Goal: Transaction & Acquisition: Purchase product/service

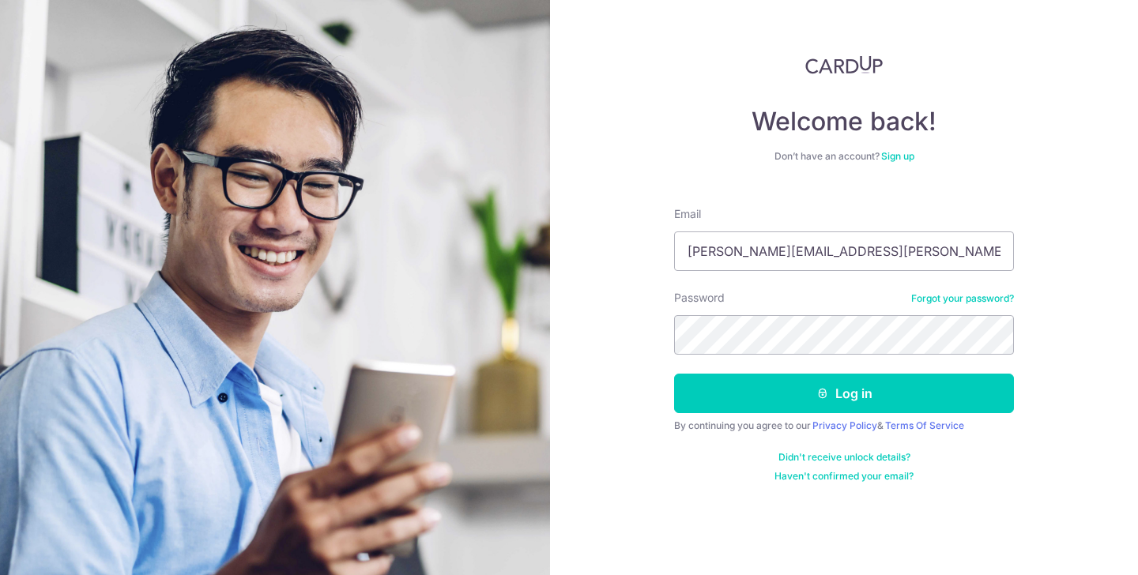
click at [823, 311] on div "Password Forgot your password?" at bounding box center [844, 322] width 340 height 65
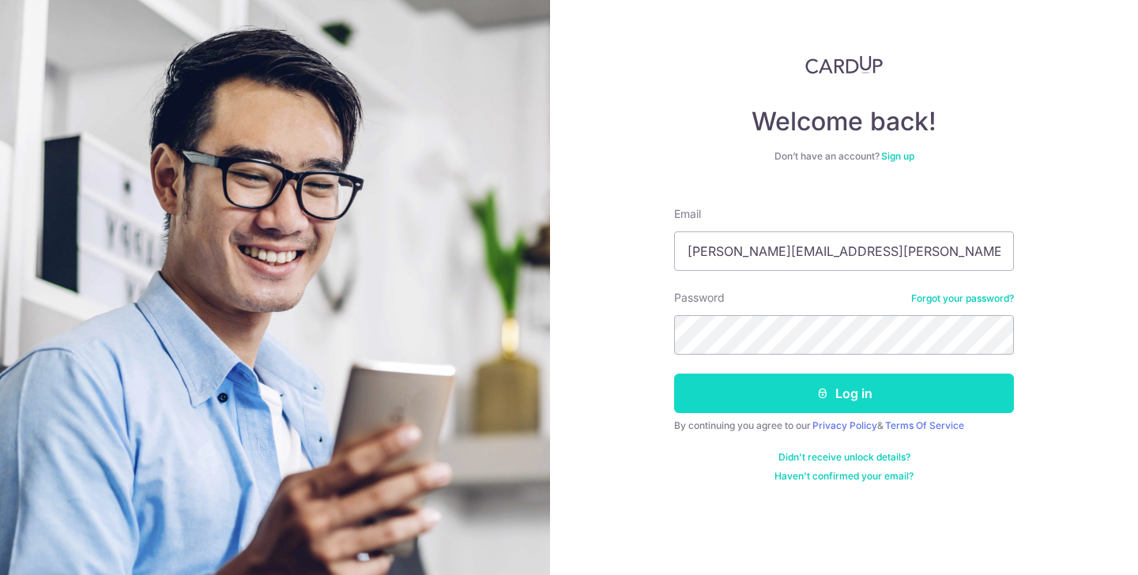
click at [811, 390] on button "Log in" at bounding box center [844, 394] width 340 height 40
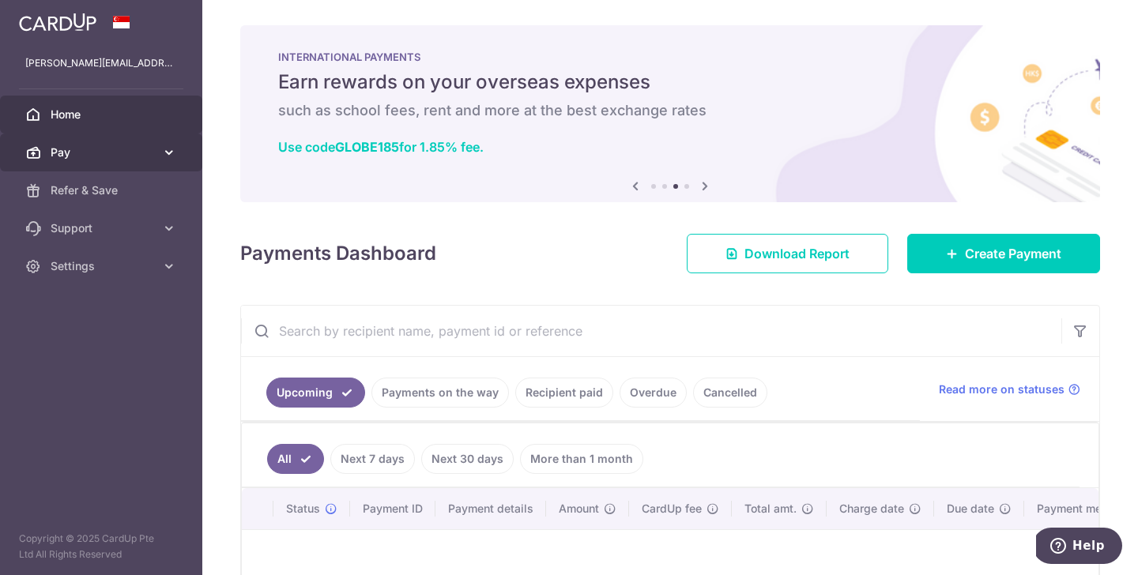
click at [153, 152] on span "Pay" at bounding box center [103, 153] width 104 height 16
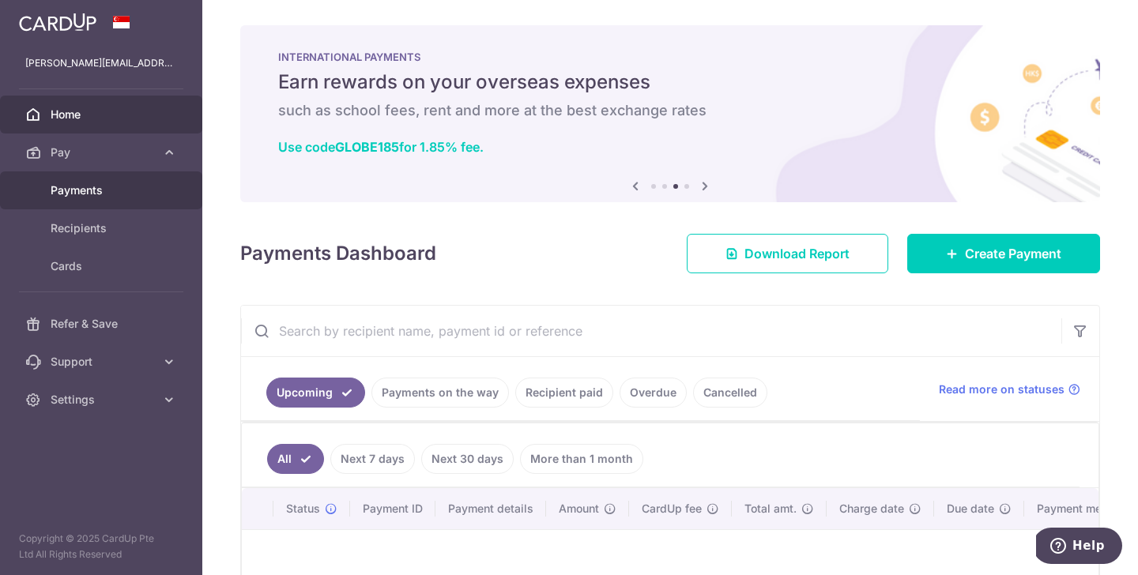
click at [89, 183] on span "Payments" at bounding box center [103, 191] width 104 height 16
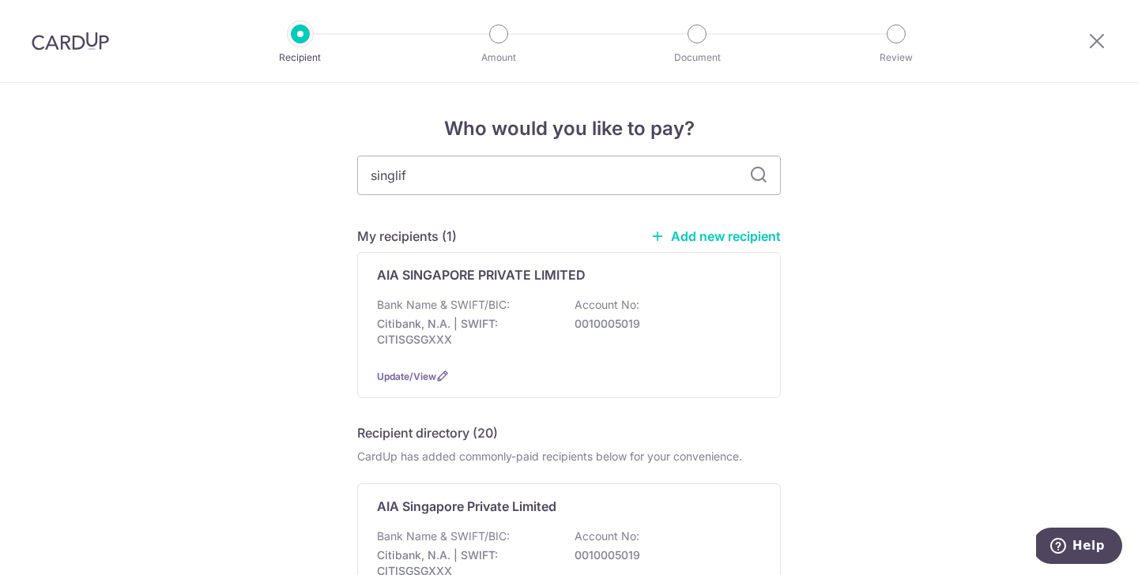
type input "singlife"
click at [768, 169] on input "singlife" at bounding box center [569, 176] width 424 height 40
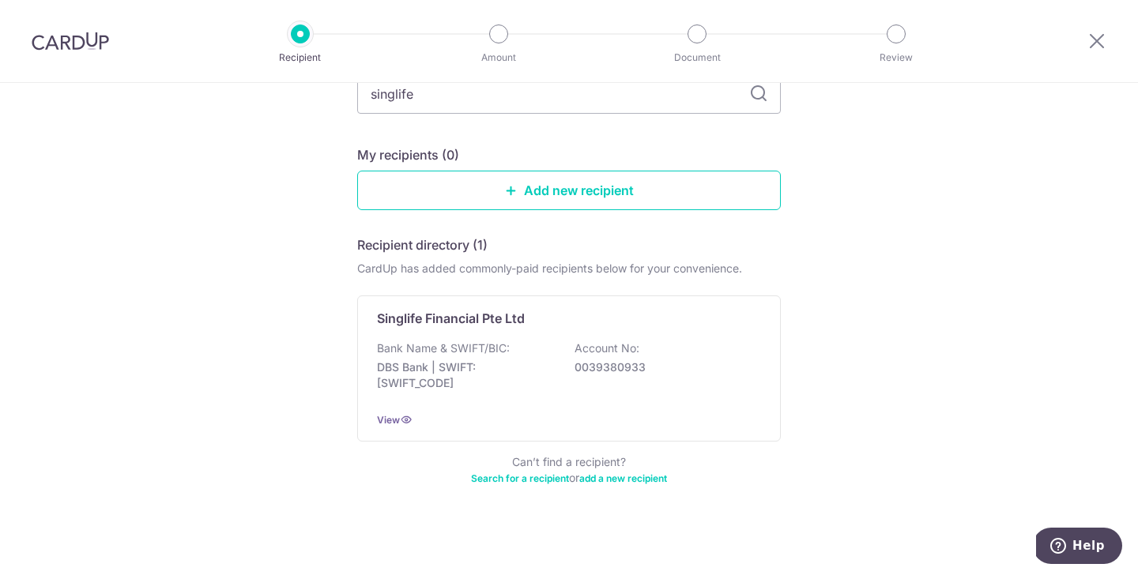
scroll to position [120, 0]
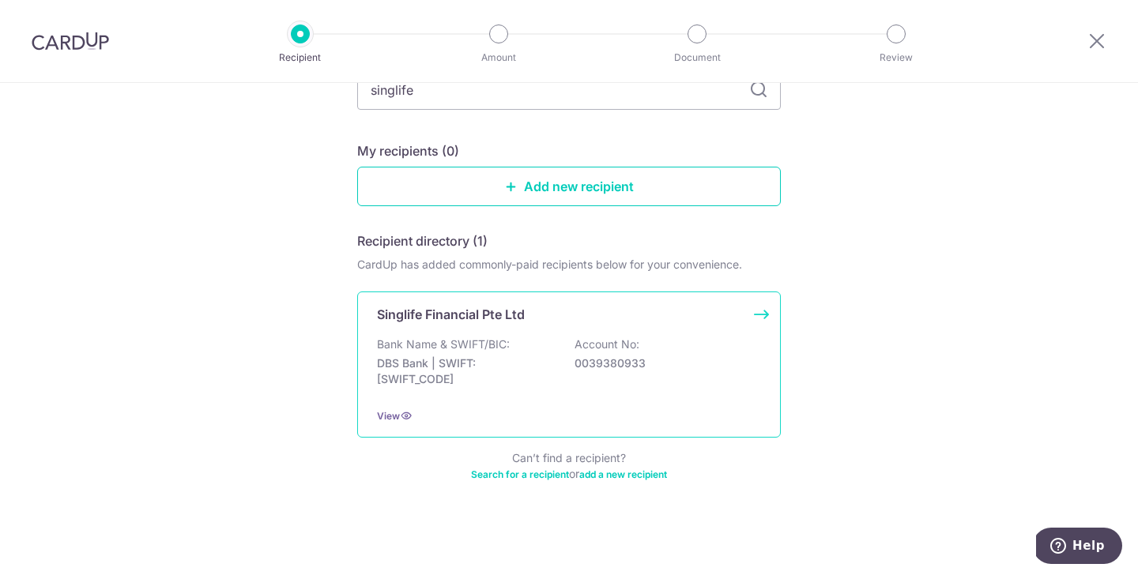
click at [632, 354] on div "Bank Name & SWIFT/BIC: DBS Bank | SWIFT: DBSSSGSGXXX Account No: 0039380933" at bounding box center [569, 366] width 384 height 58
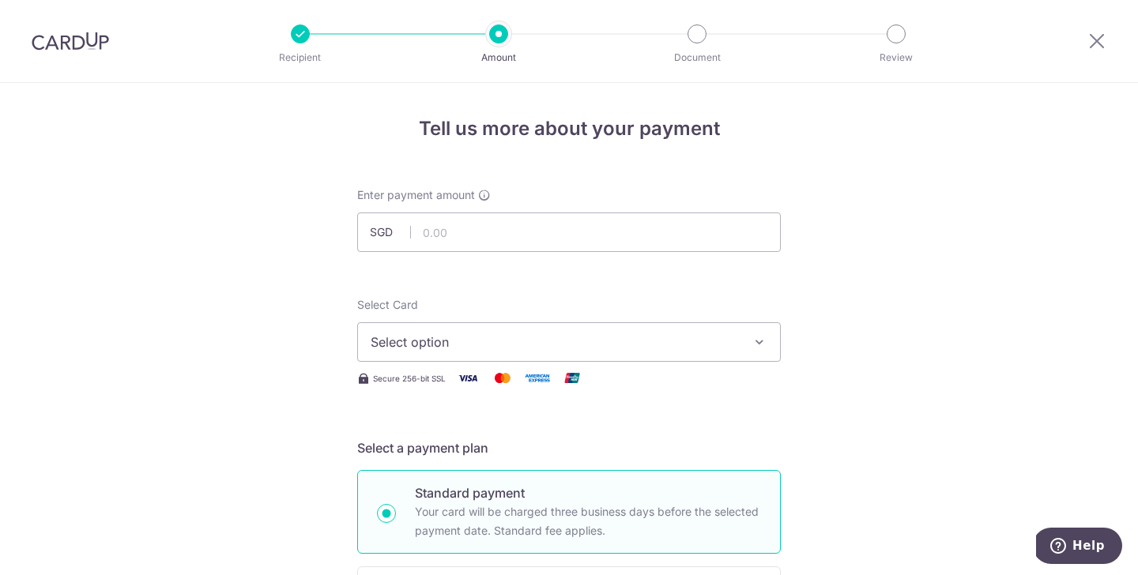
click at [631, 337] on span "Select option" at bounding box center [555, 342] width 368 height 19
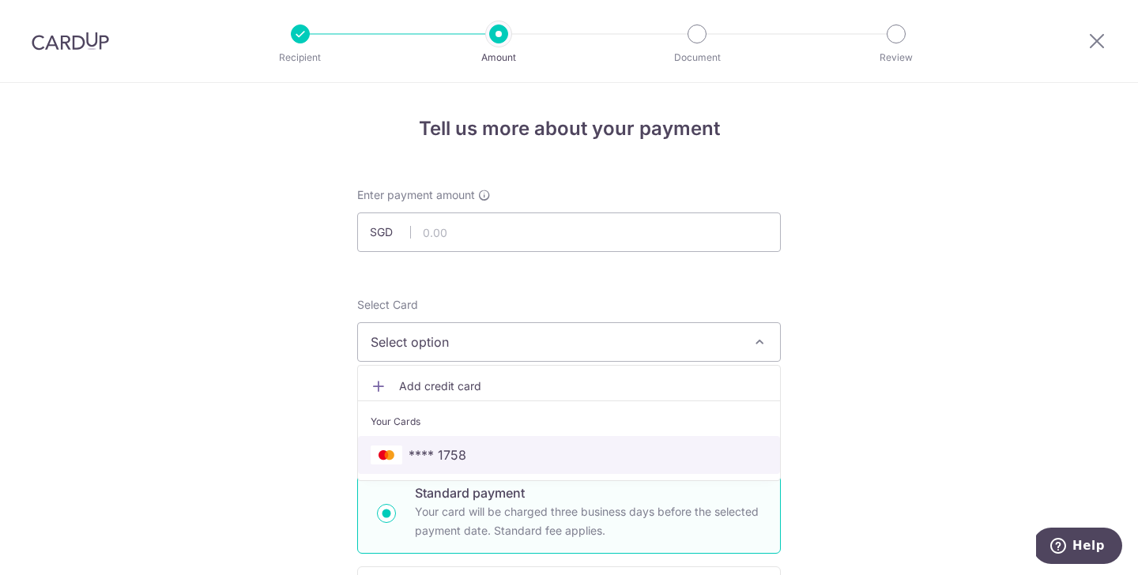
click at [593, 452] on span "**** 1758" at bounding box center [569, 455] width 397 height 19
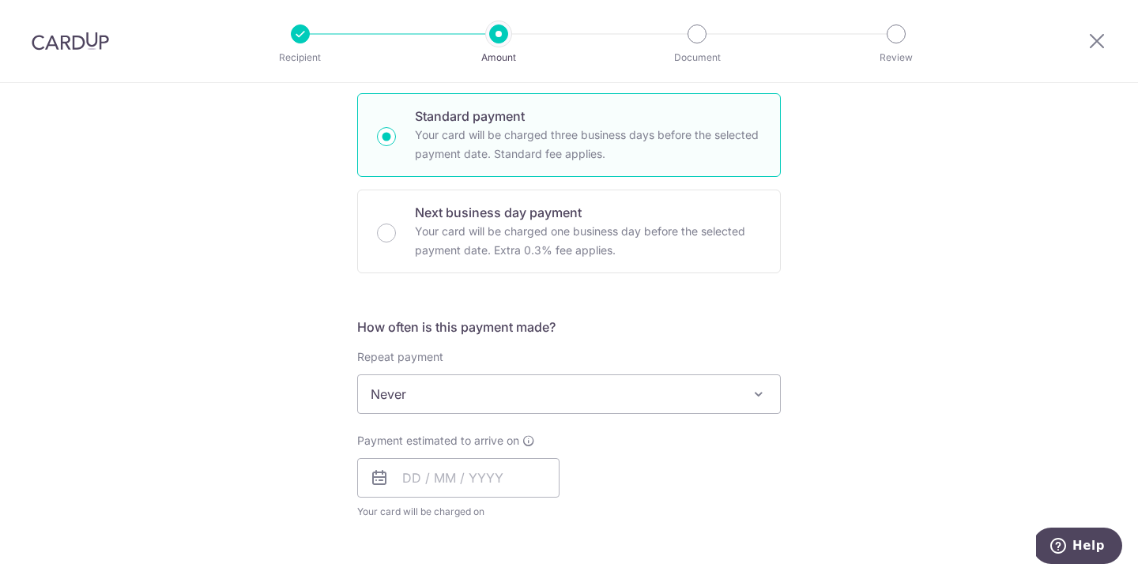
scroll to position [427, 0]
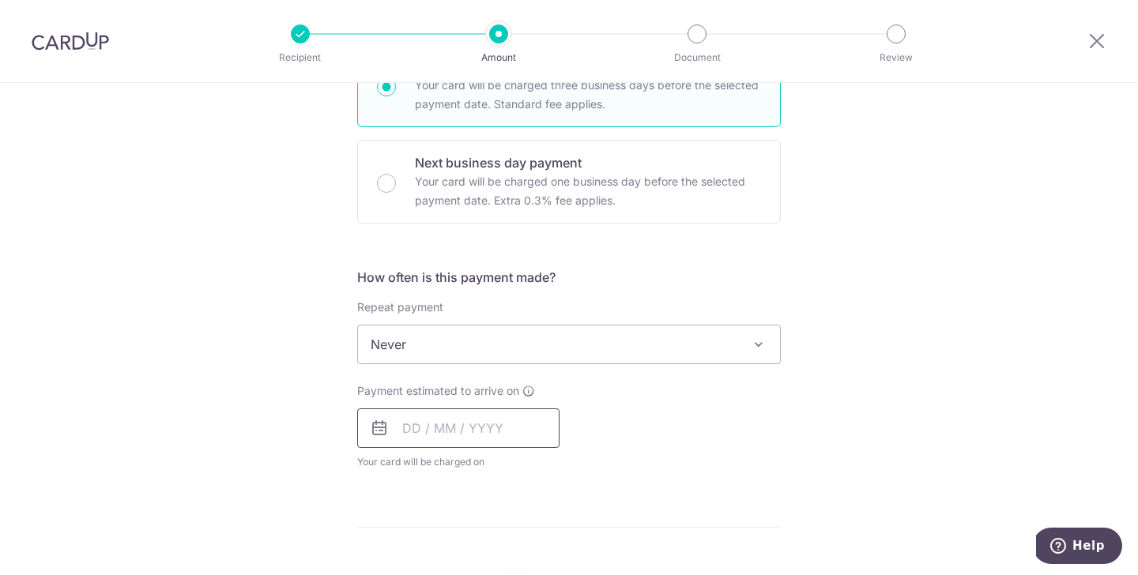
click at [502, 432] on input "text" at bounding box center [458, 429] width 202 height 40
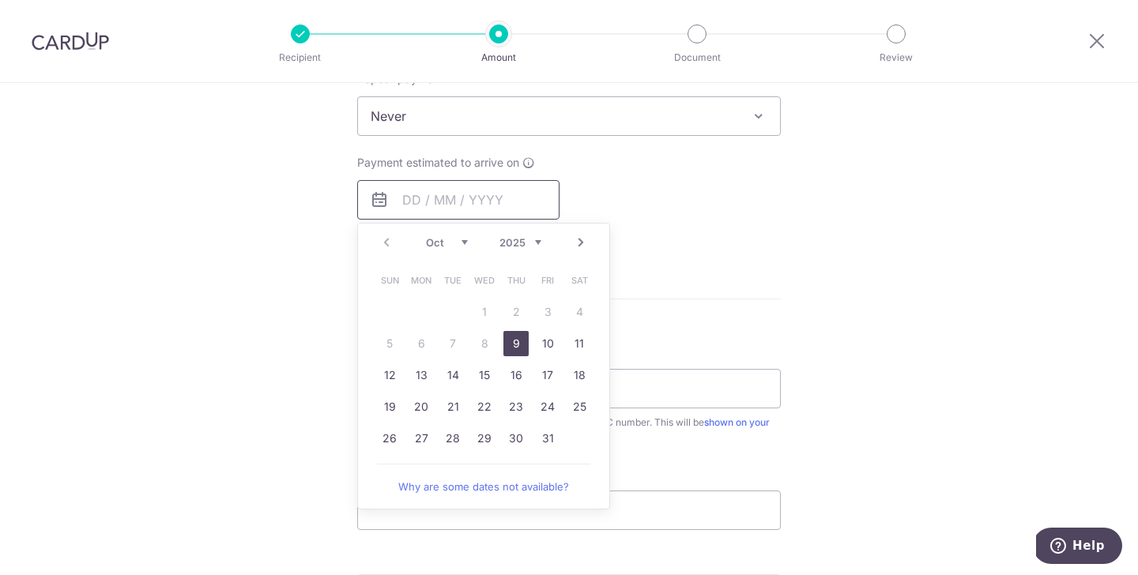
scroll to position [678, 0]
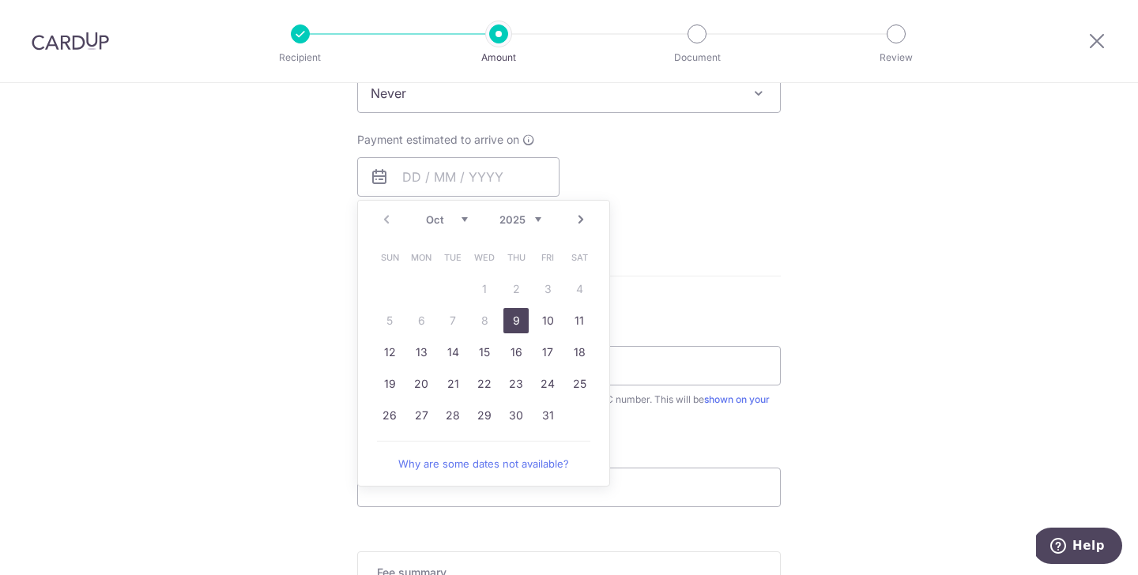
click at [518, 321] on link "9" at bounding box center [515, 320] width 25 height 25
type input "[DATE]"
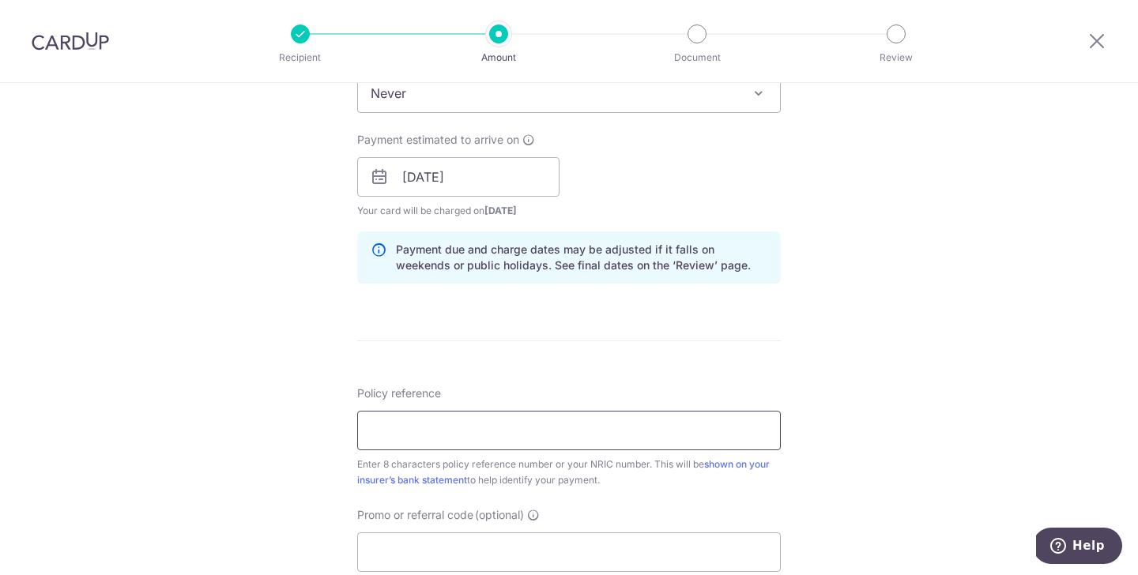
click at [606, 433] on input "Policy reference" at bounding box center [569, 431] width 424 height 40
paste input "G2316789"
type input "G2316789"
click at [787, 364] on div "Tell us more about your payment Enter payment amount SGD Select Card **** 1758 …" at bounding box center [569, 152] width 1138 height 1494
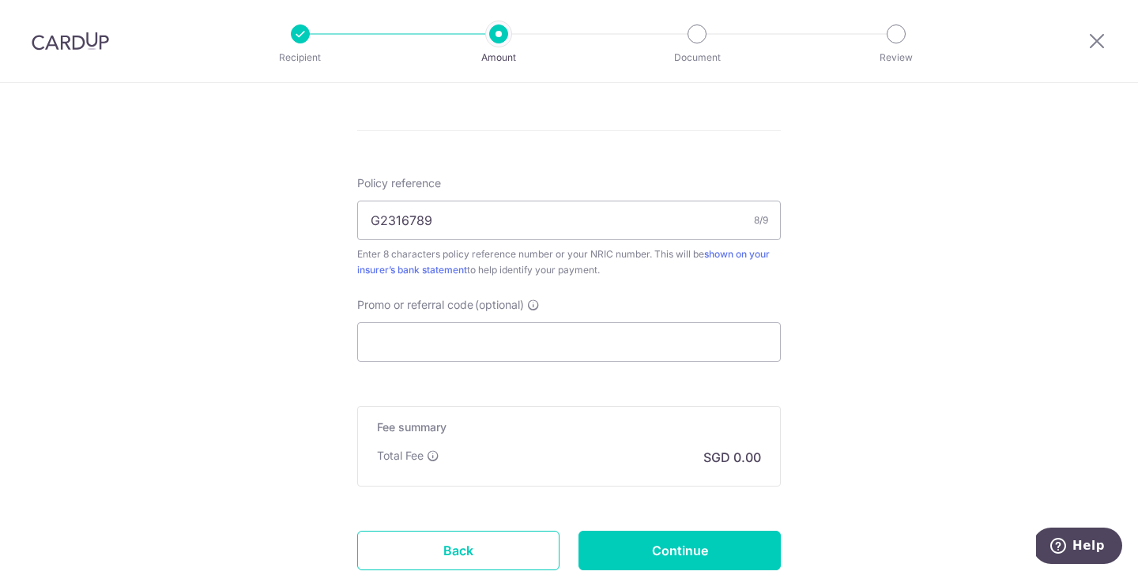
scroll to position [893, 0]
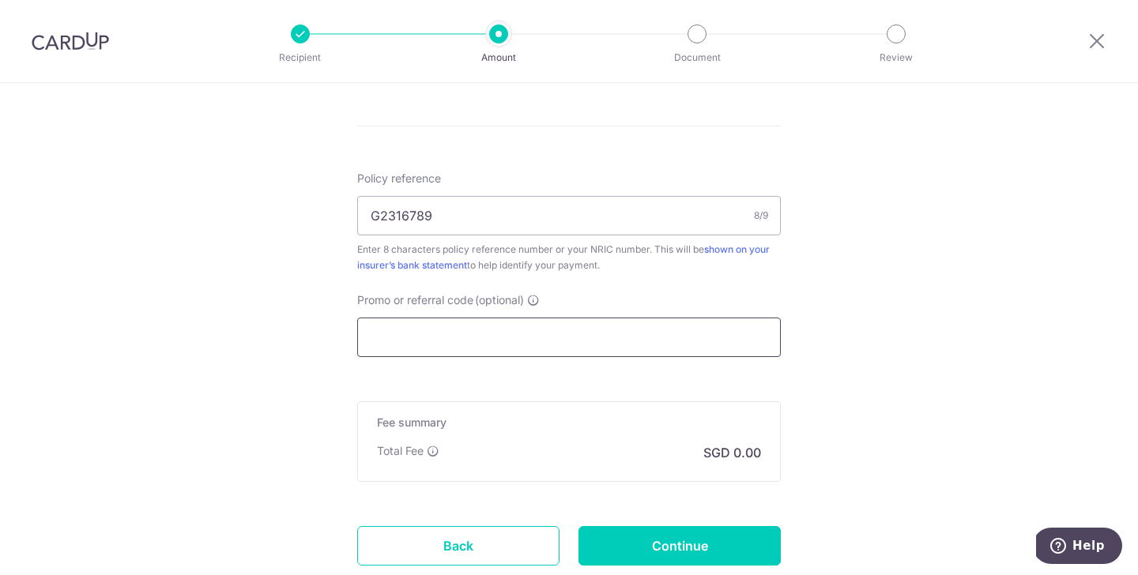
click at [619, 339] on input "Promo or referral code (optional)" at bounding box center [569, 338] width 424 height 40
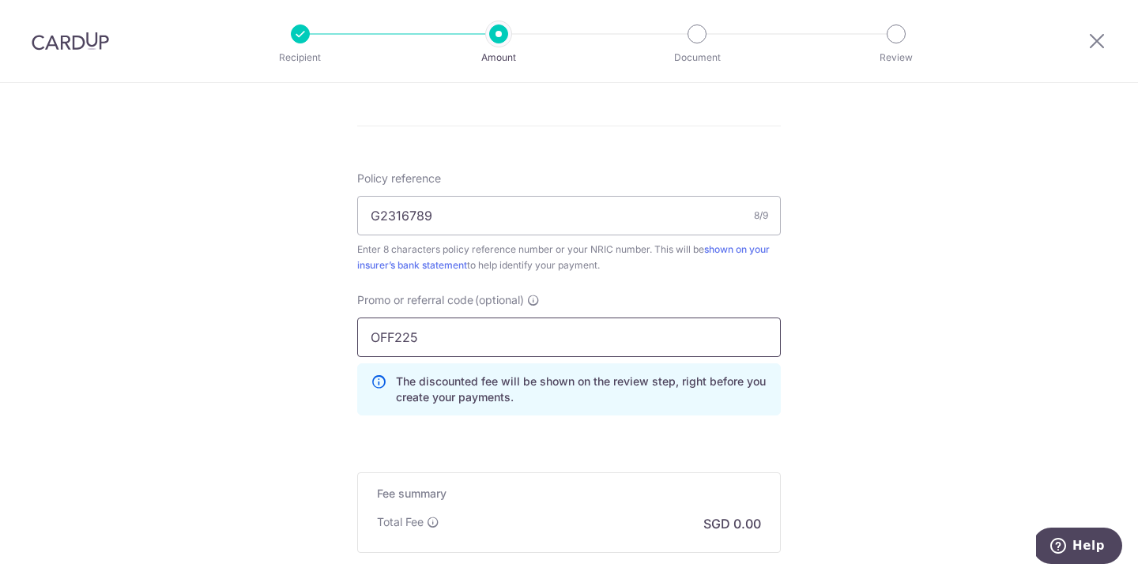
type input "OFF225"
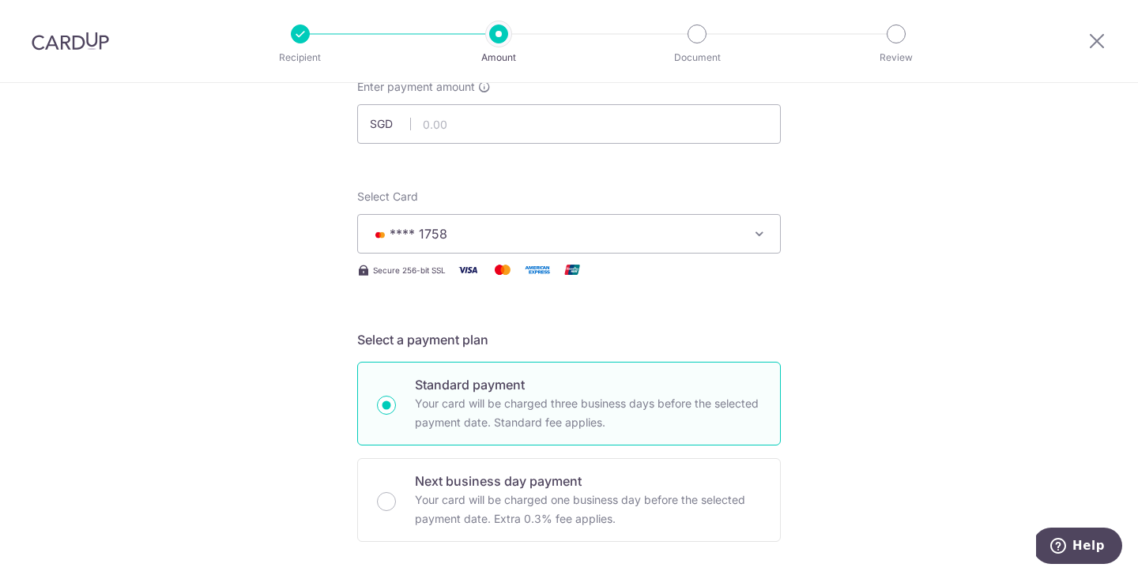
scroll to position [0, 0]
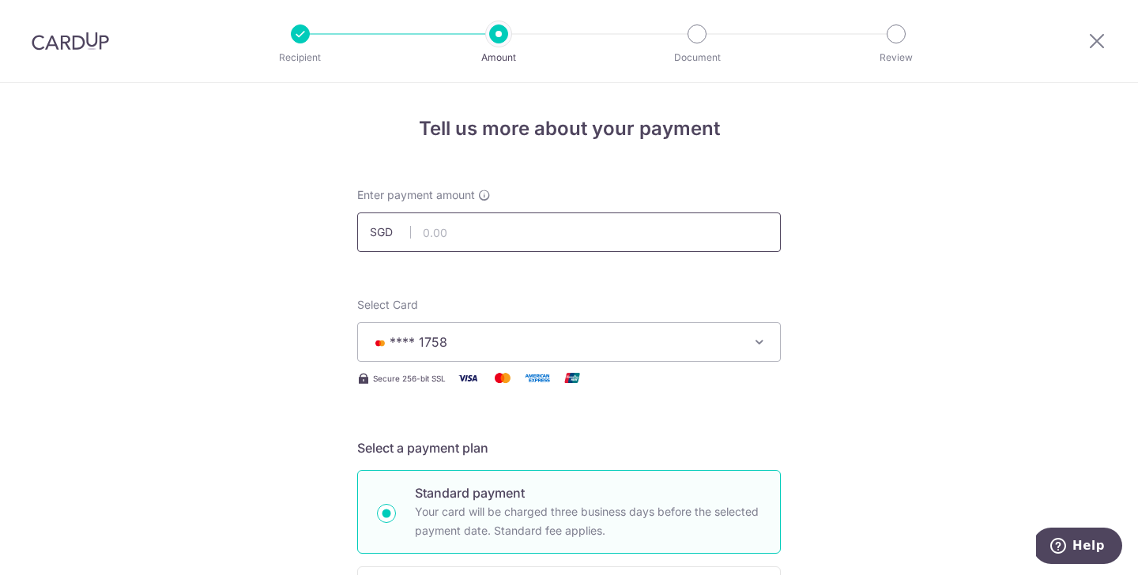
click at [641, 241] on input "text" at bounding box center [569, 233] width 424 height 40
paste input "1,094.90"
type input "1,094.90"
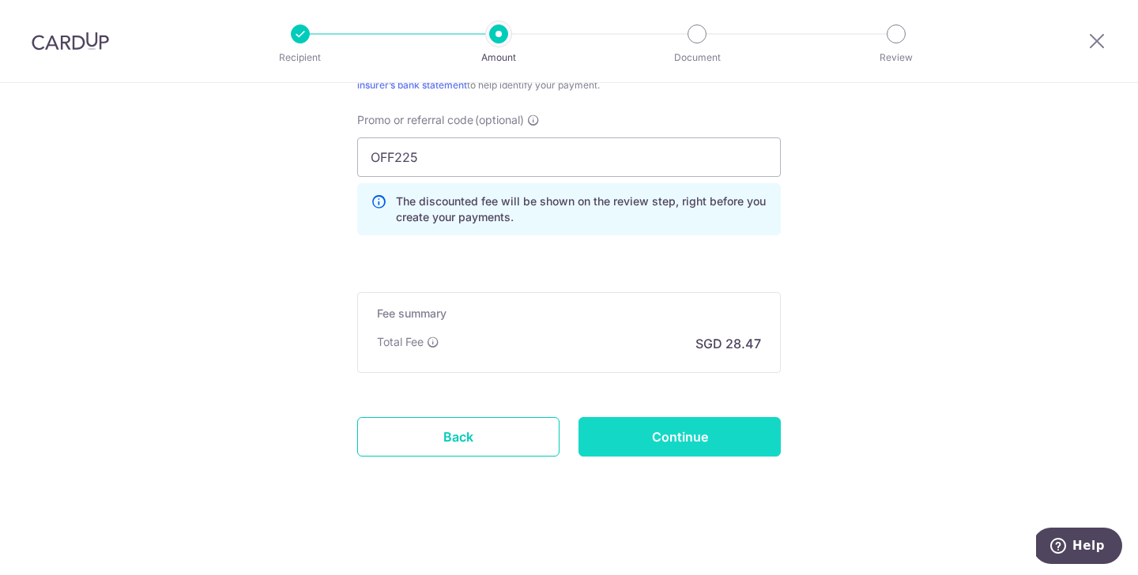
click at [659, 443] on input "Continue" at bounding box center [679, 437] width 202 height 40
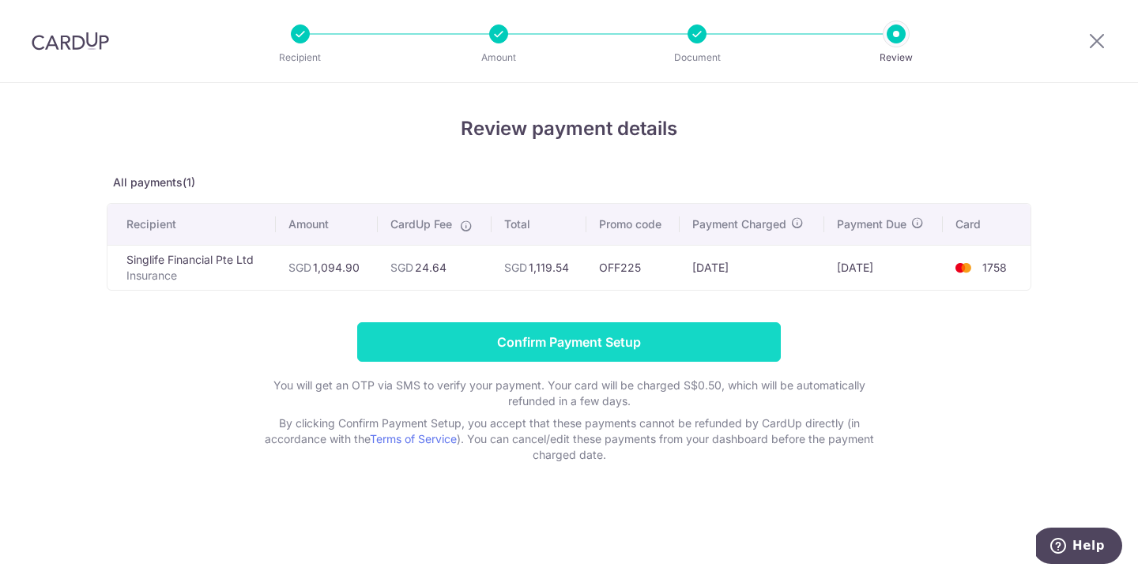
click at [637, 347] on input "Confirm Payment Setup" at bounding box center [569, 342] width 424 height 40
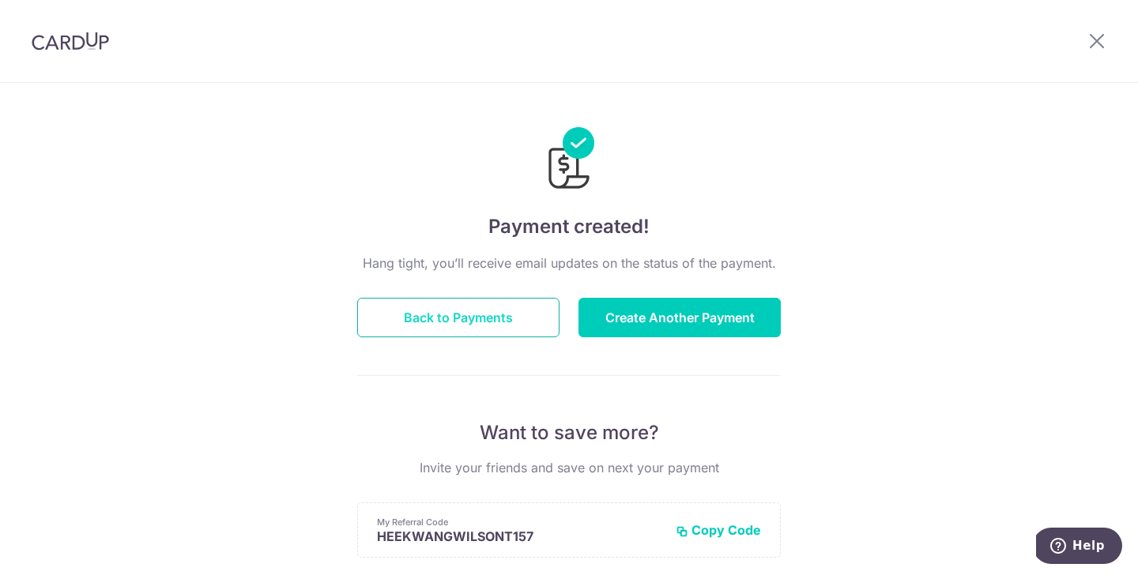
click at [453, 326] on button "Back to Payments" at bounding box center [458, 318] width 202 height 40
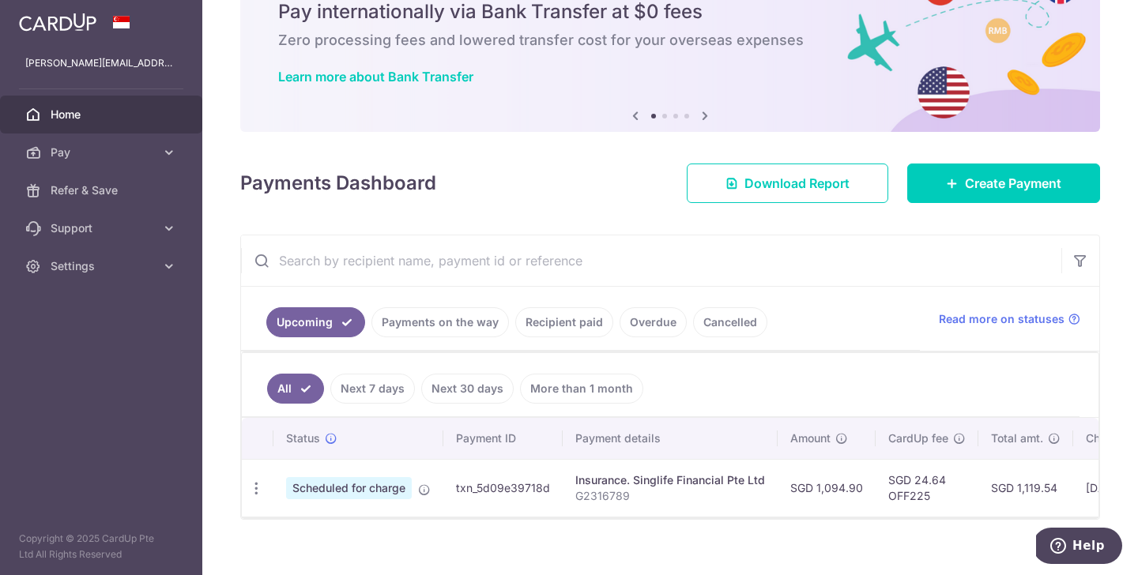
scroll to position [89, 0]
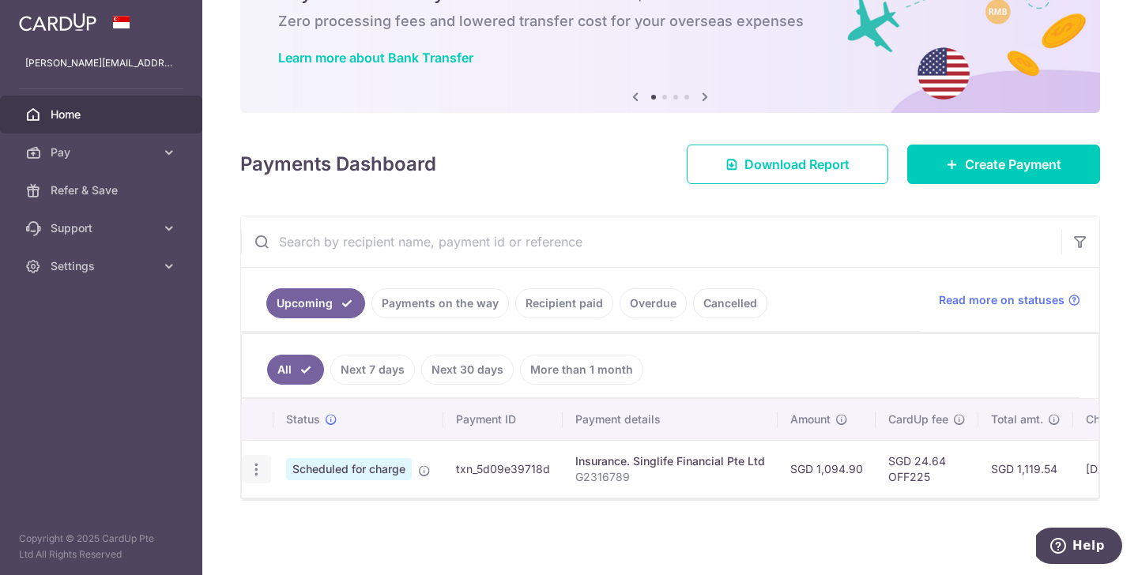
click at [262, 467] on icon "button" at bounding box center [256, 470] width 17 height 17
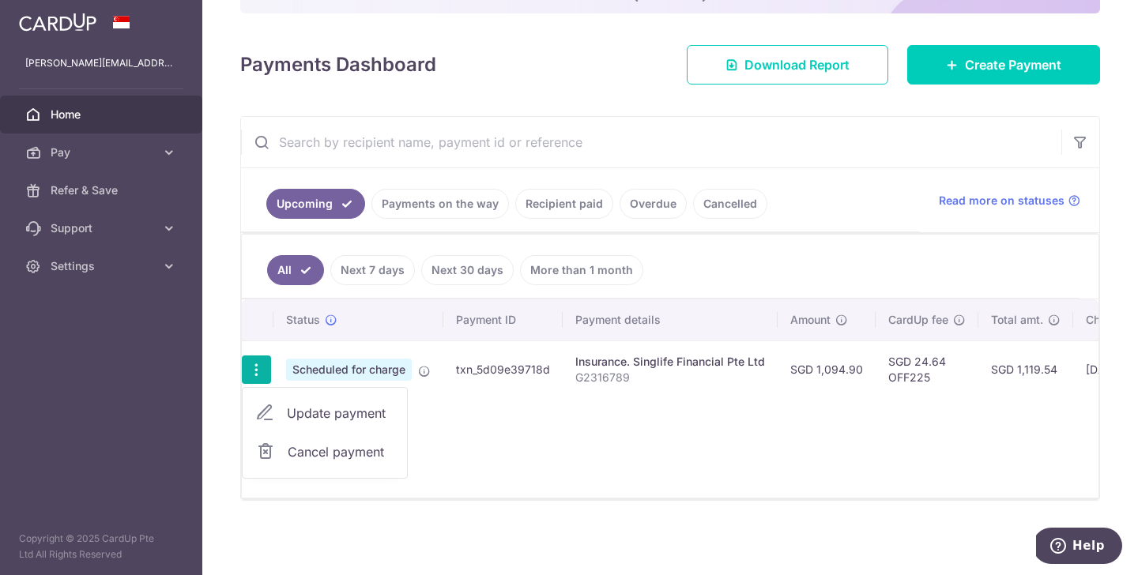
click at [548, 448] on div "Status Payment ID Payment details Amount CardUp fee Total amt. Charge date Due …" at bounding box center [670, 399] width 857 height 198
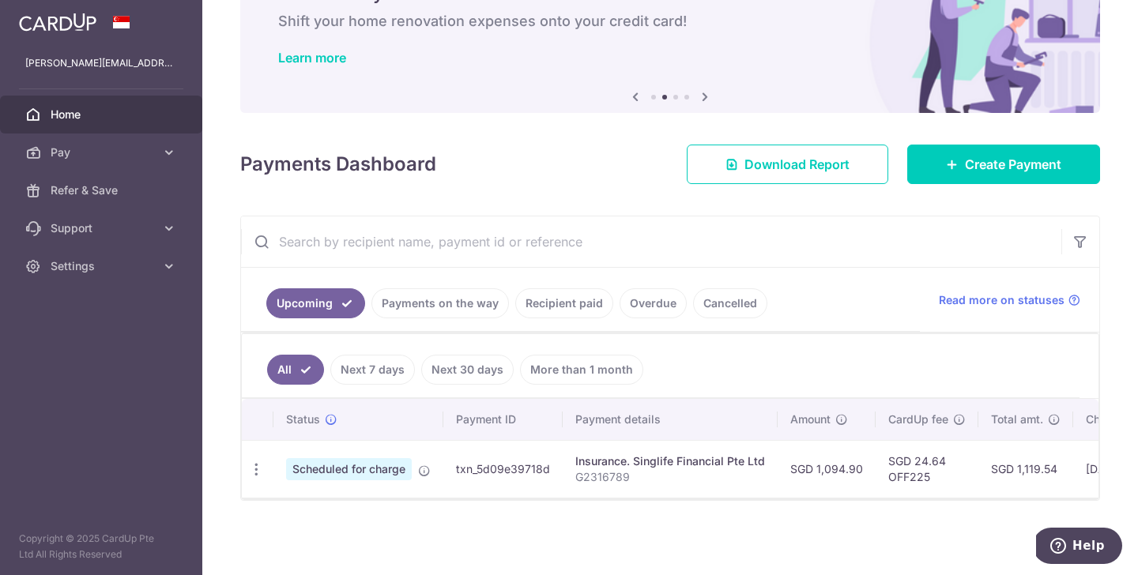
scroll to position [0, 0]
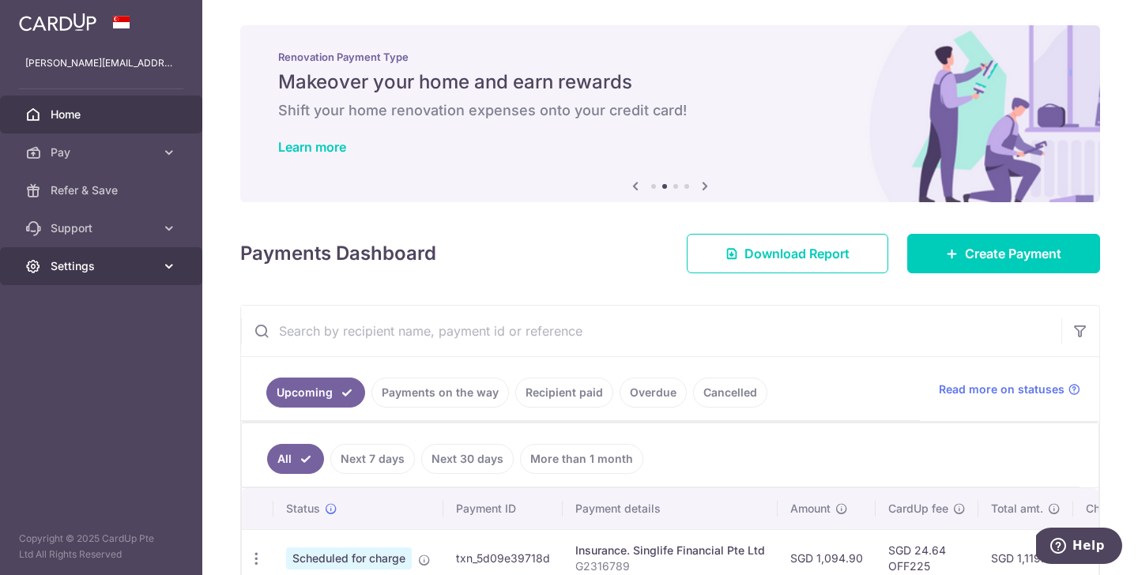
click at [103, 263] on span "Settings" at bounding box center [103, 266] width 104 height 16
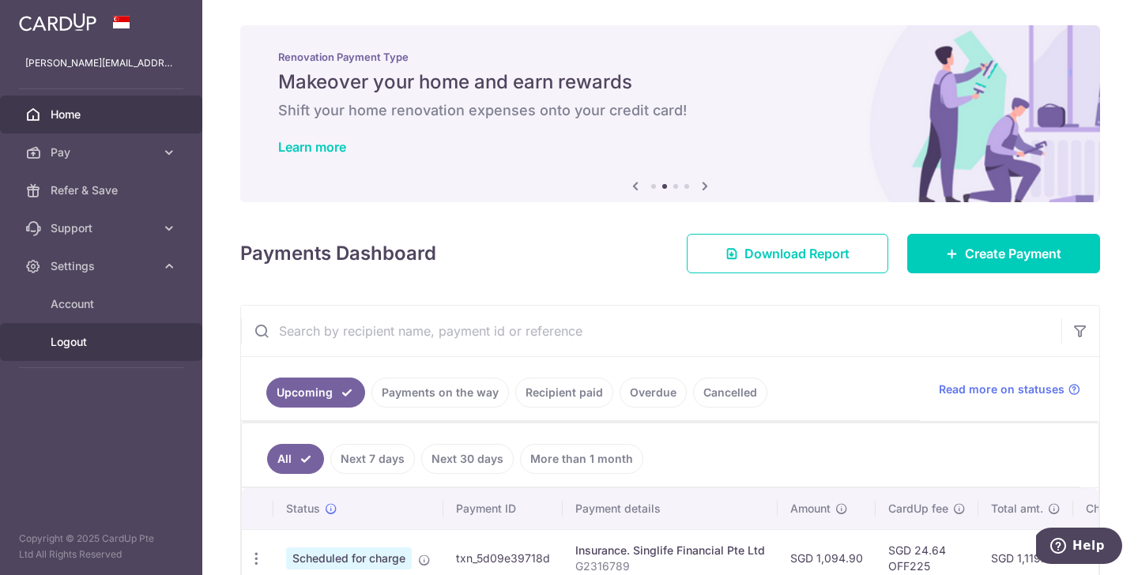
click at [79, 344] on span "Logout" at bounding box center [103, 342] width 104 height 16
